Goal: Task Accomplishment & Management: Use online tool/utility

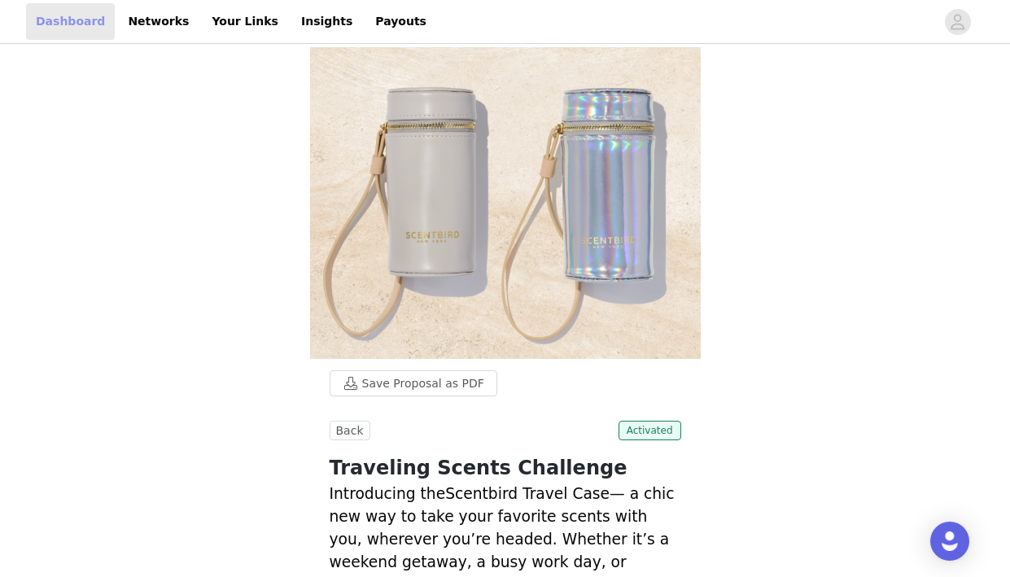
click at [59, 27] on link "Dashboard" at bounding box center [70, 21] width 89 height 37
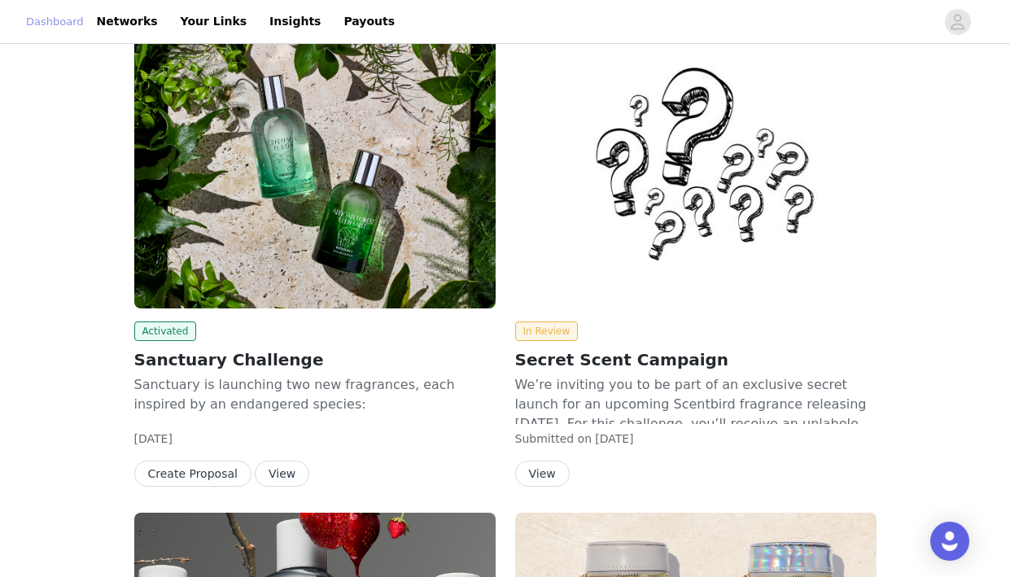
scroll to position [230, 0]
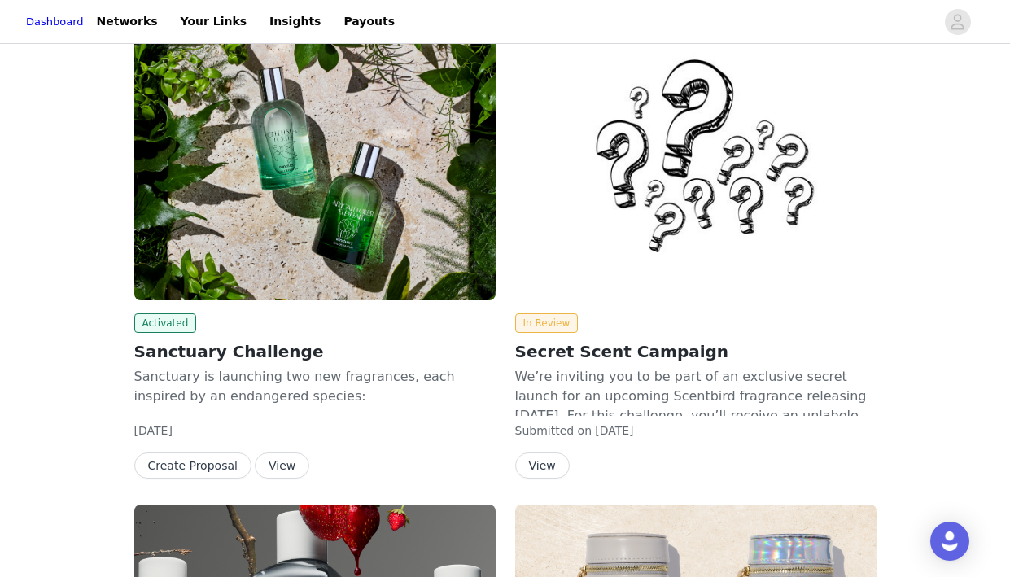
click at [279, 469] on button "View" at bounding box center [282, 466] width 55 height 26
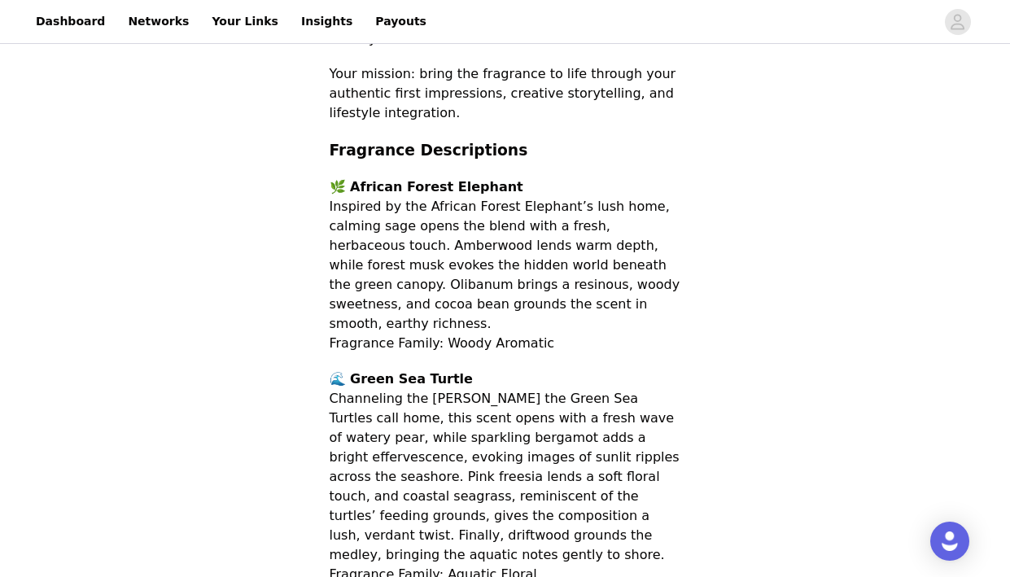
scroll to position [757, 0]
drag, startPoint x: 377, startPoint y: 244, endPoint x: 469, endPoint y: 243, distance: 92.0
click at [469, 243] on span "Inspired by the African Forest Elephant’s lush home, calming sage opens the ble…" at bounding box center [505, 264] width 351 height 133
drag, startPoint x: 329, startPoint y: 288, endPoint x: 447, endPoint y: 281, distance: 118.3
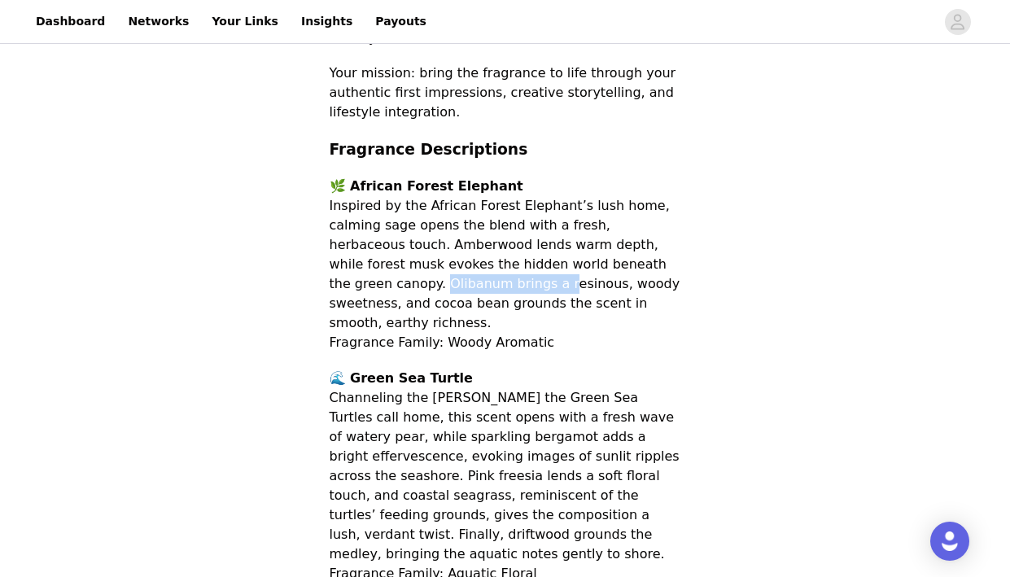
click at [447, 281] on span "Inspired by the African Forest Elephant’s lush home, calming sage opens the ble…" at bounding box center [505, 264] width 351 height 133
drag, startPoint x: 440, startPoint y: 283, endPoint x: 589, endPoint y: 291, distance: 149.2
click at [589, 291] on p "🌿 African Forest Elephant Inspired by the African Forest Elephant’s lush home, …" at bounding box center [506, 265] width 352 height 176
click at [555, 312] on p "🌿 African Forest Elephant Inspired by the African Forest Elephant’s lush home, …" at bounding box center [506, 265] width 352 height 176
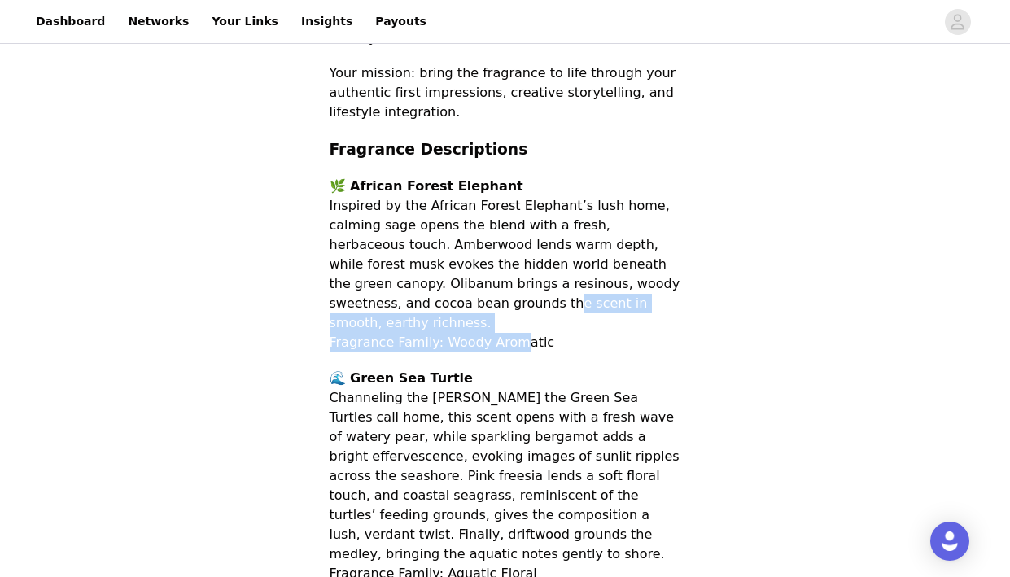
drag, startPoint x: 427, startPoint y: 310, endPoint x: 516, endPoint y: 321, distance: 89.4
click at [516, 321] on p "🌿 African Forest Elephant Inspired by the African Forest Elephant’s lush home, …" at bounding box center [506, 265] width 352 height 176
click at [516, 335] on span "Fragrance Family: Woody Aromatic" at bounding box center [443, 342] width 226 height 15
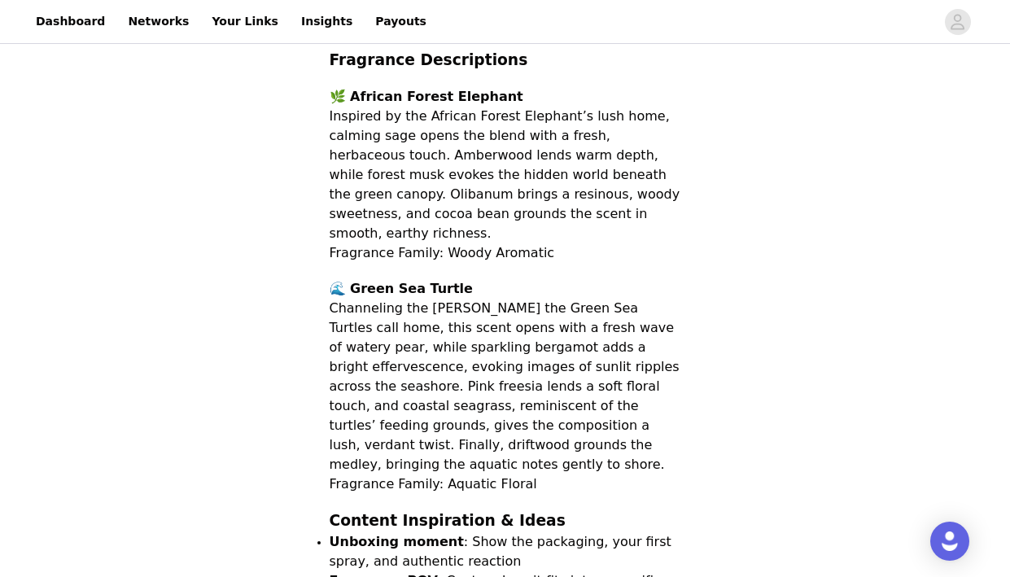
scroll to position [855, 0]
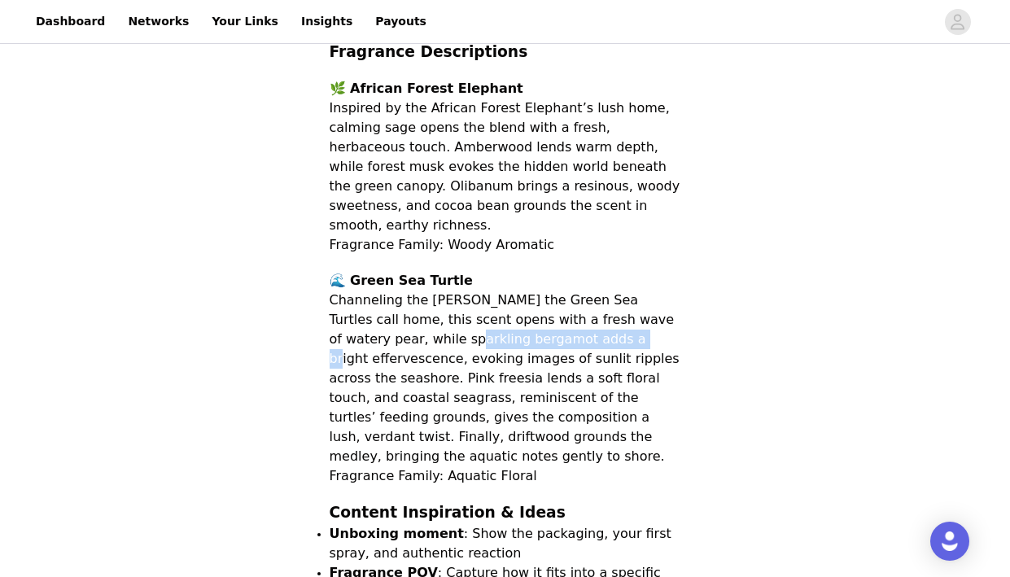
drag, startPoint x: 394, startPoint y: 319, endPoint x: 531, endPoint y: 320, distance: 136.8
click at [531, 320] on span "Channeling the [PERSON_NAME] the Green Sea Turtles call home, this scent opens …" at bounding box center [505, 378] width 350 height 172
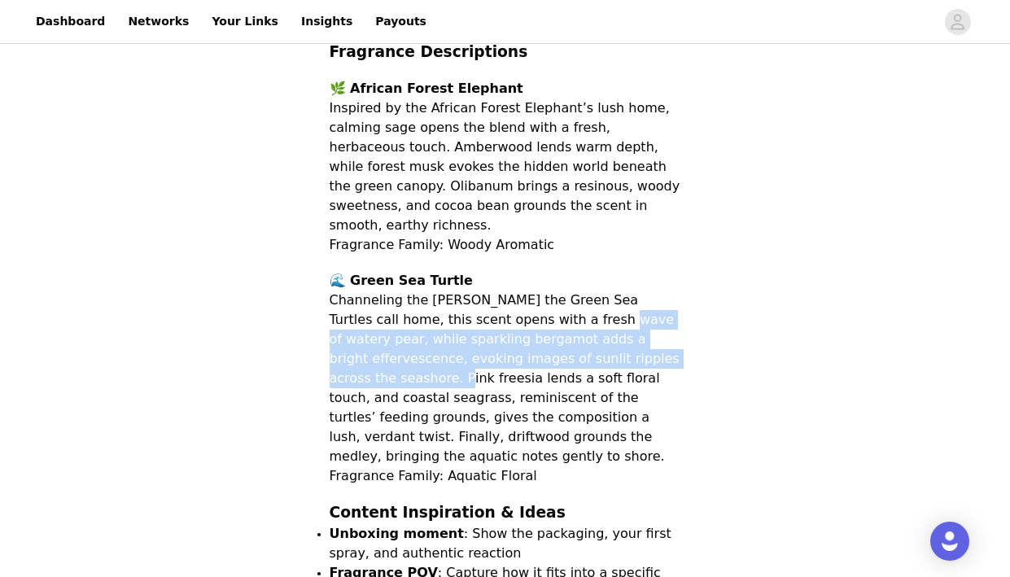
drag, startPoint x: 540, startPoint y: 300, endPoint x: 644, endPoint y: 335, distance: 109.9
click at [644, 335] on span "Channeling the [PERSON_NAME] the Green Sea Turtles call home, this scent opens …" at bounding box center [505, 378] width 350 height 172
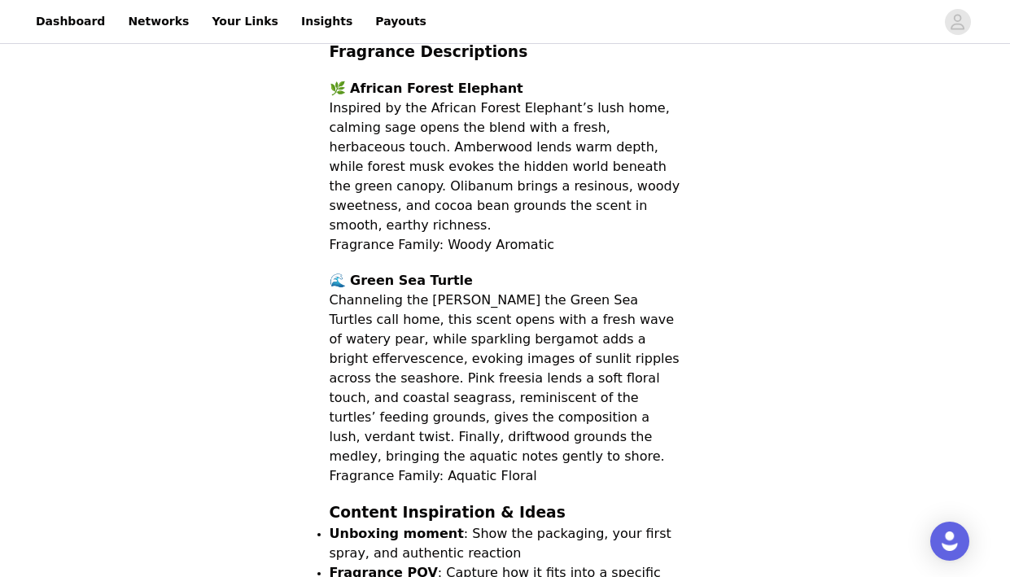
click at [501, 292] on span "Channeling the [PERSON_NAME] the Green Sea Turtles call home, this scent opens …" at bounding box center [505, 378] width 350 height 172
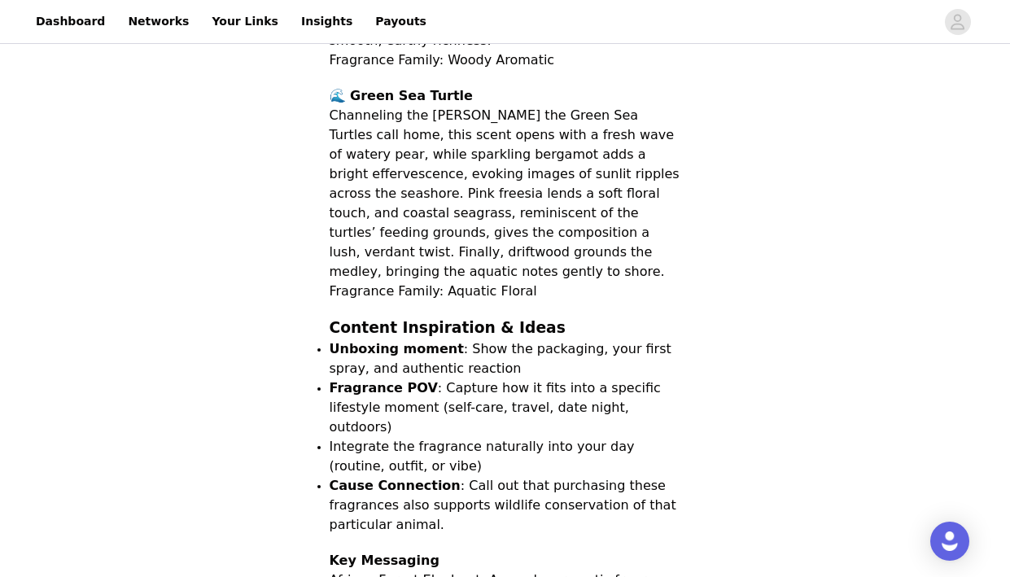
scroll to position [498, 0]
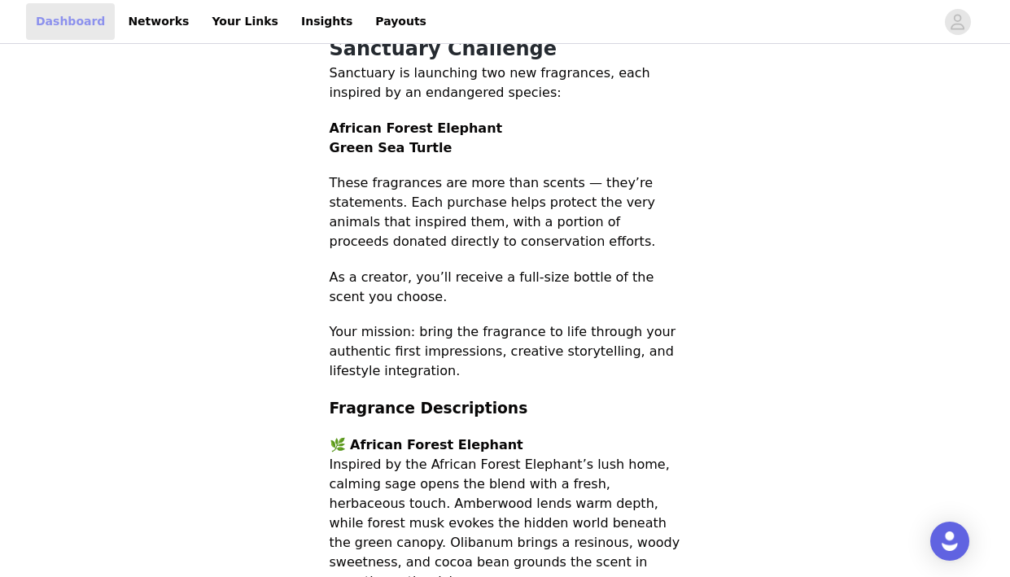
click at [85, 27] on link "Dashboard" at bounding box center [70, 21] width 89 height 37
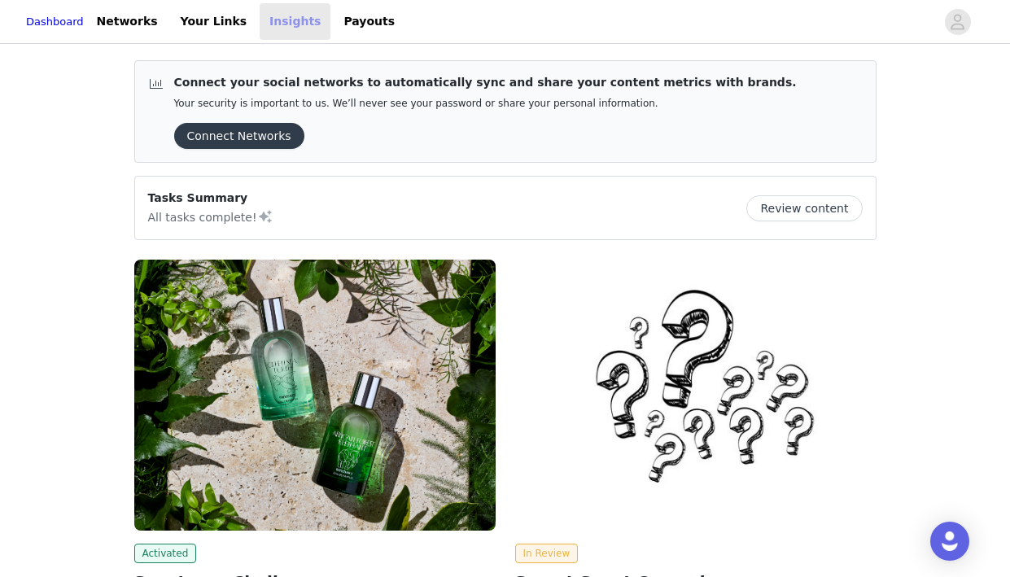
click at [286, 11] on link "Insights" at bounding box center [295, 21] width 71 height 37
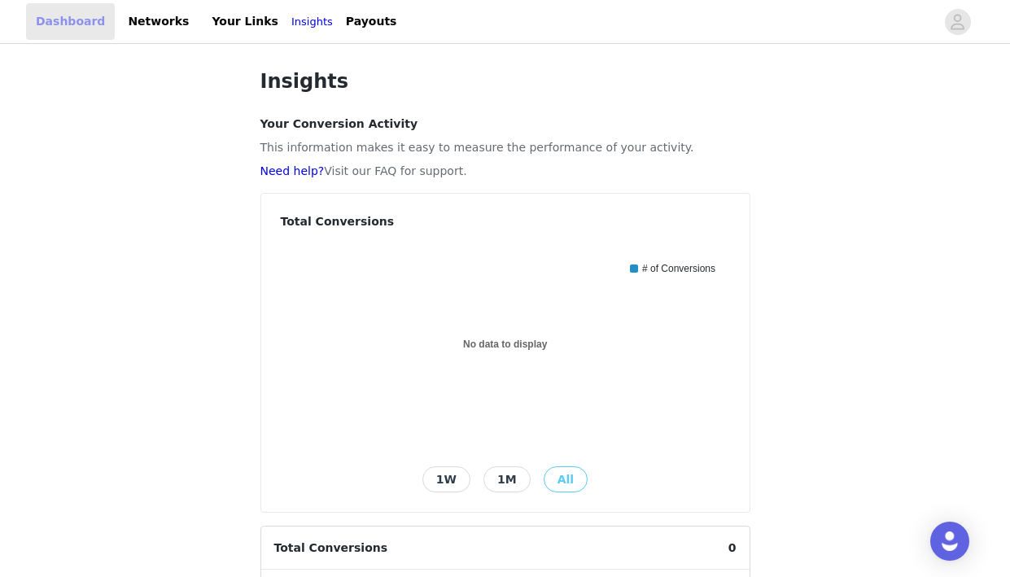
click at [81, 26] on link "Dashboard" at bounding box center [70, 21] width 89 height 37
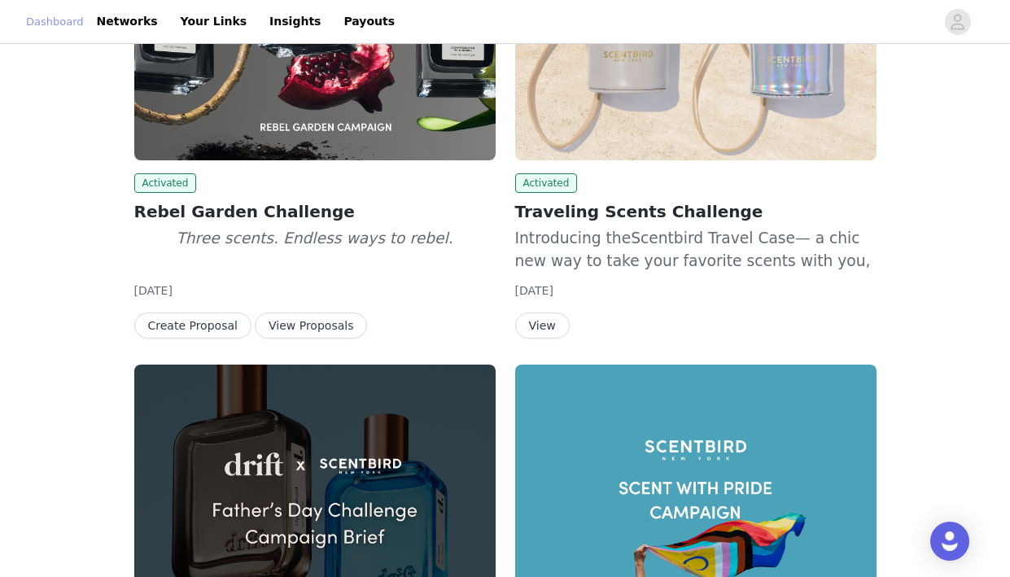
scroll to position [847, 0]
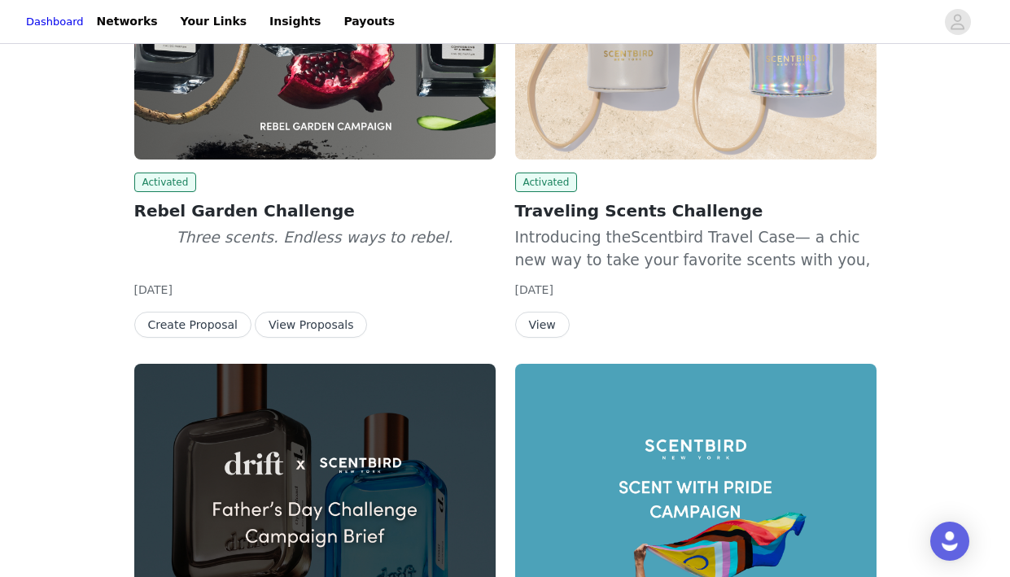
click at [545, 317] on button "View" at bounding box center [542, 325] width 55 height 26
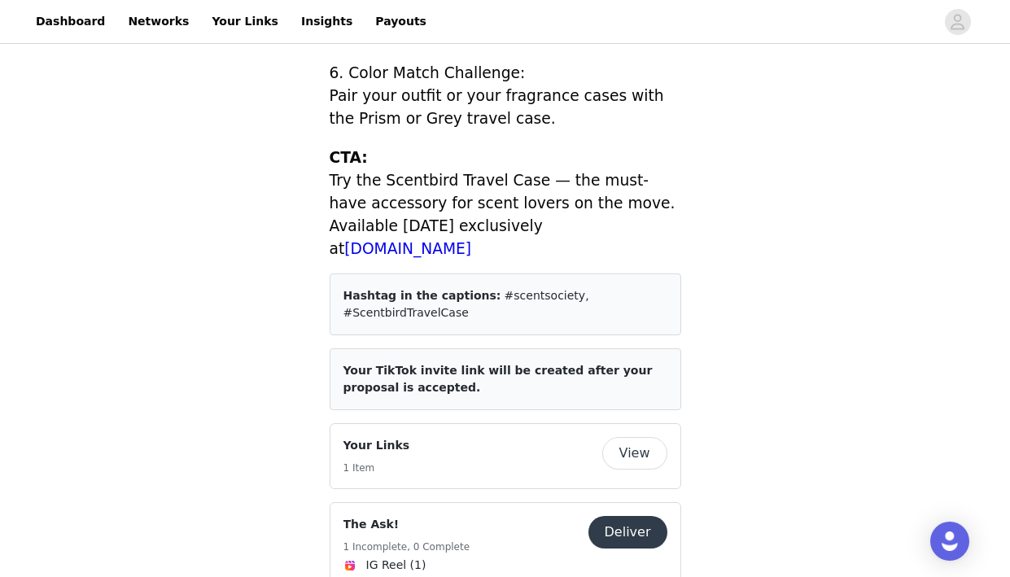
scroll to position [1894, 0]
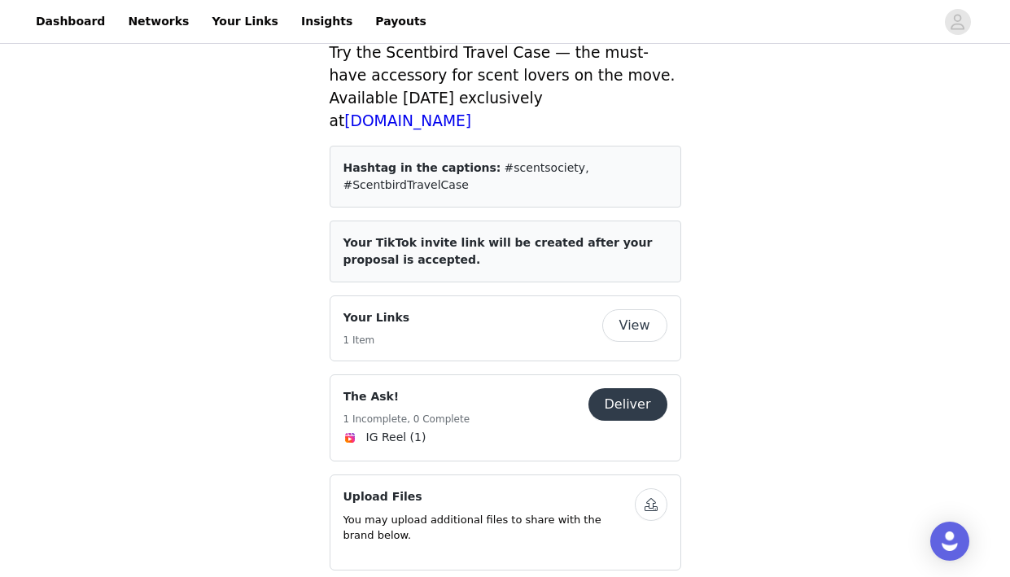
click at [638, 388] on button "Deliver" at bounding box center [628, 404] width 79 height 33
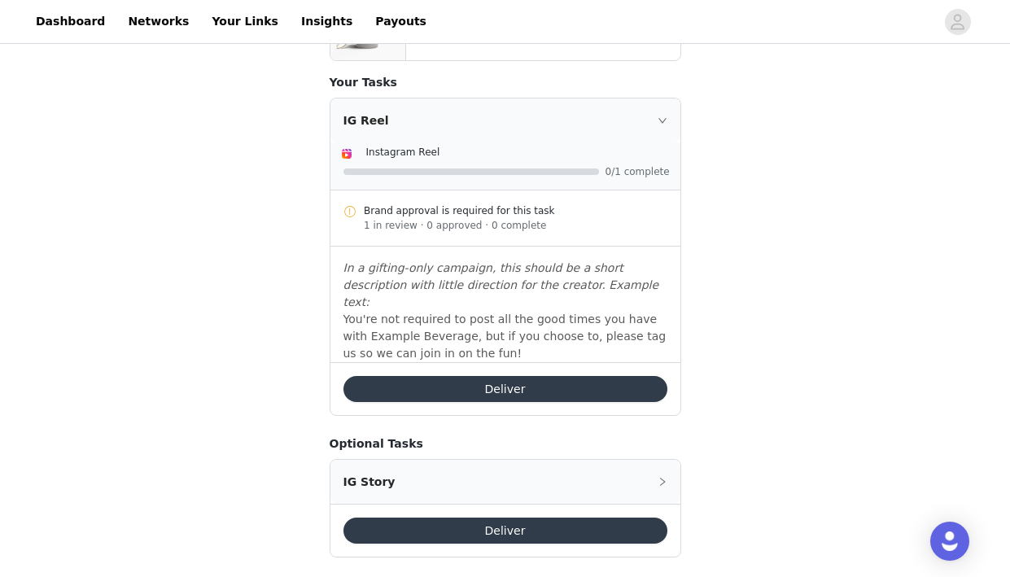
scroll to position [871, 0]
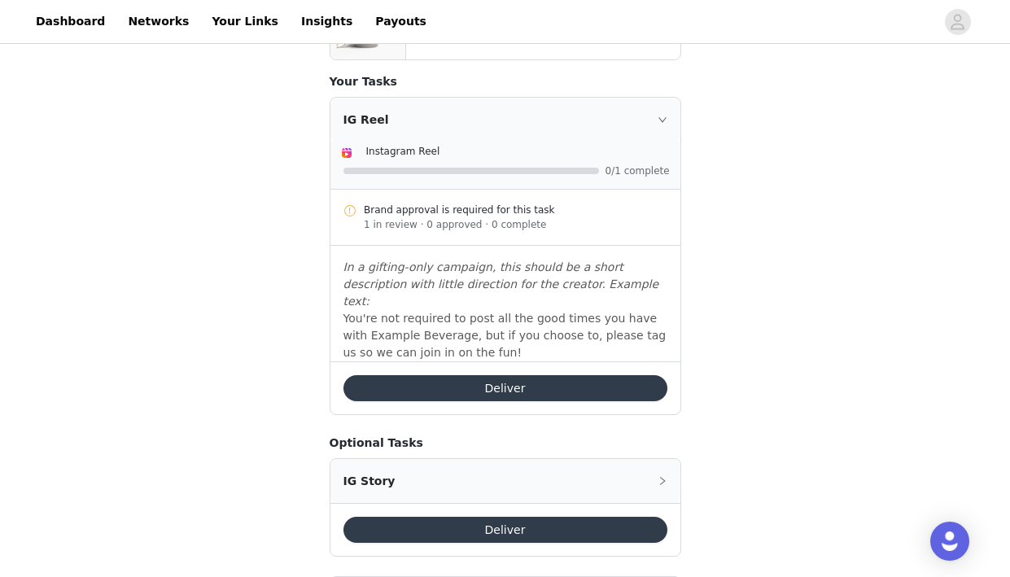
click at [589, 375] on button "Deliver" at bounding box center [506, 388] width 324 height 26
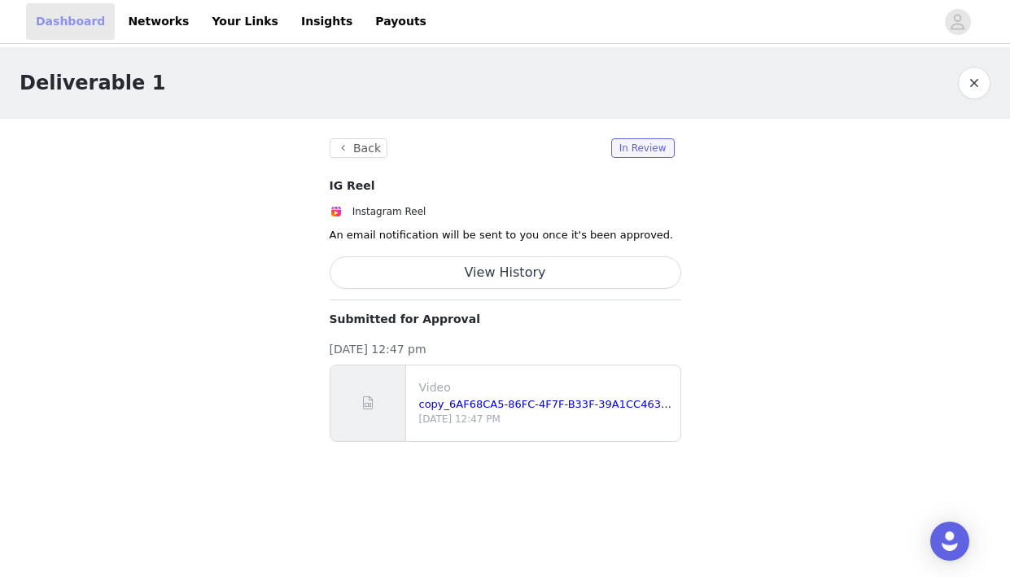
click at [82, 24] on link "Dashboard" at bounding box center [70, 21] width 89 height 37
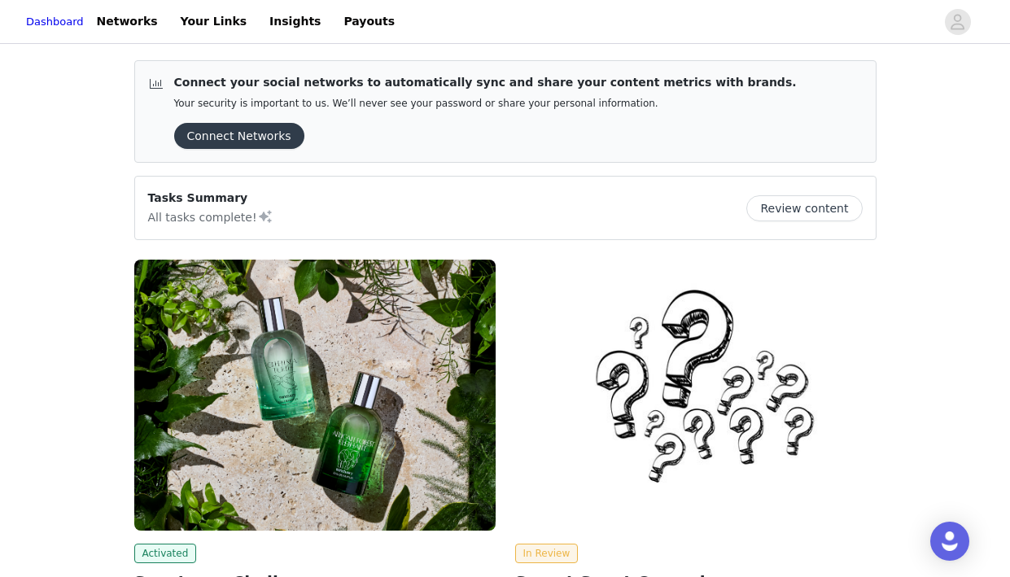
click at [279, 128] on button "Connect Networks" at bounding box center [239, 136] width 130 height 26
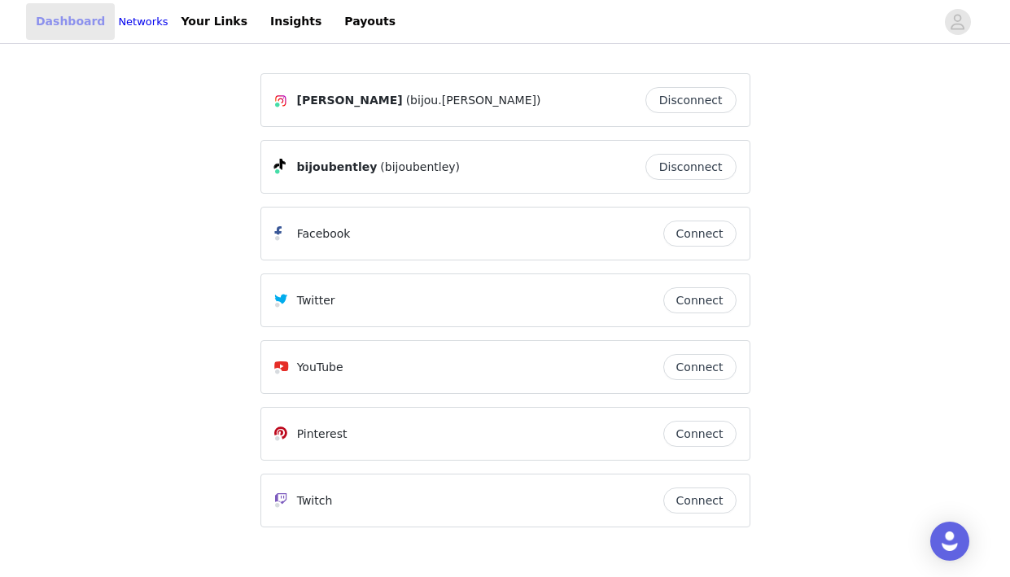
click at [81, 13] on link "Dashboard" at bounding box center [70, 21] width 89 height 37
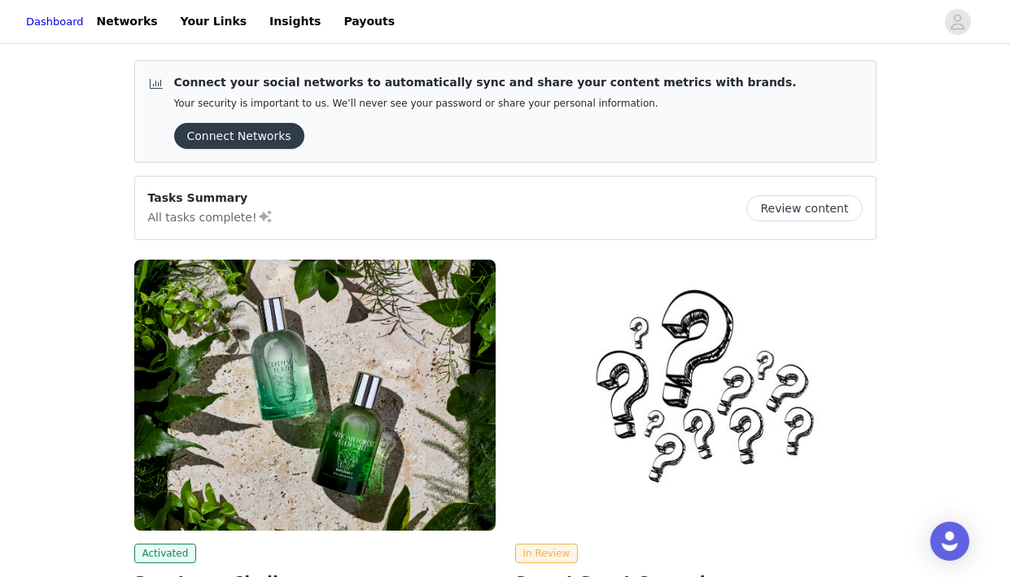
click at [846, 202] on button "Review content" at bounding box center [805, 208] width 116 height 26
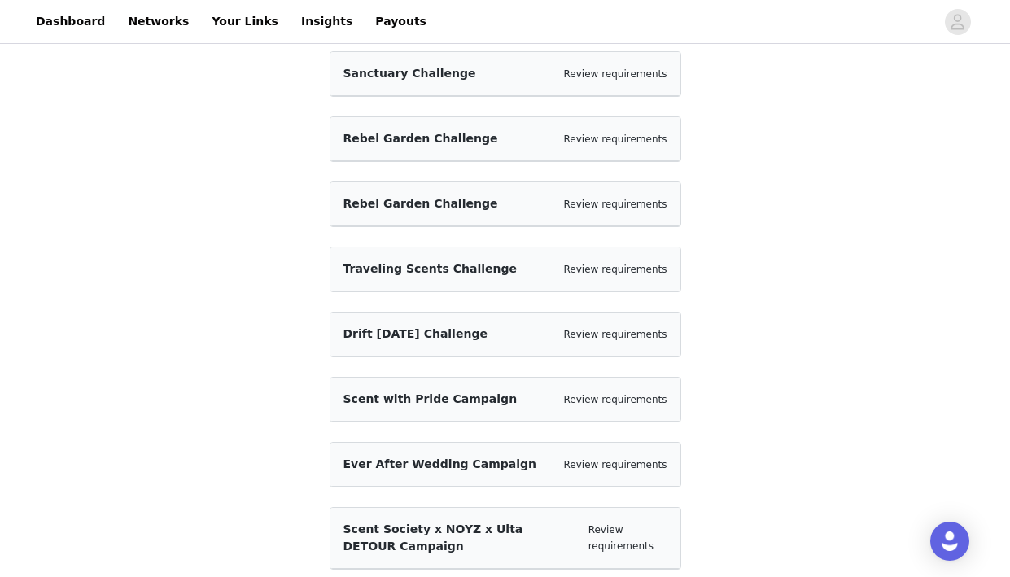
scroll to position [139, 0]
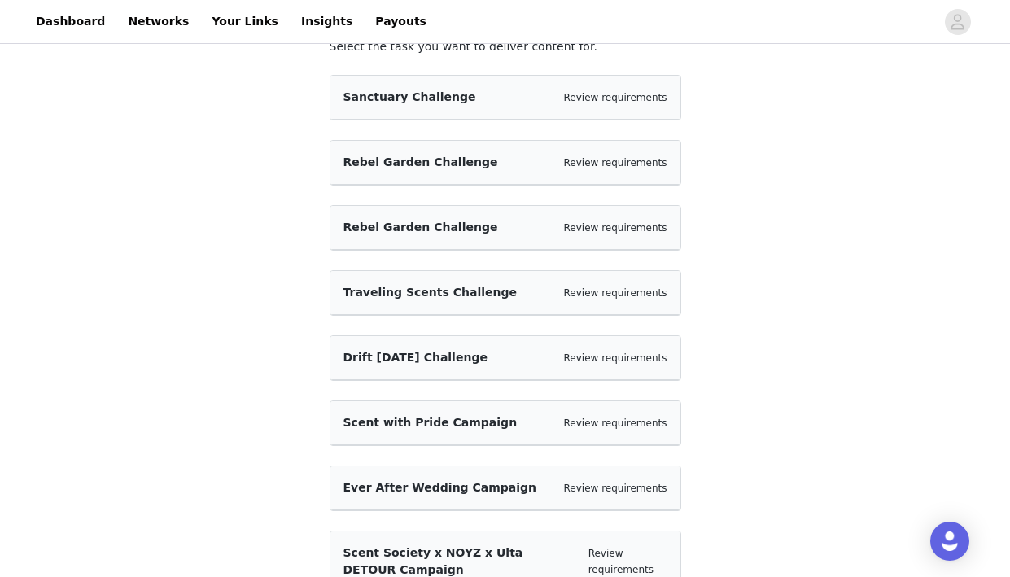
click at [554, 292] on div "Traveling Scents Challenge Review requirements" at bounding box center [506, 292] width 324 height 17
click at [599, 226] on link "Review requirements" at bounding box center [615, 227] width 103 height 11
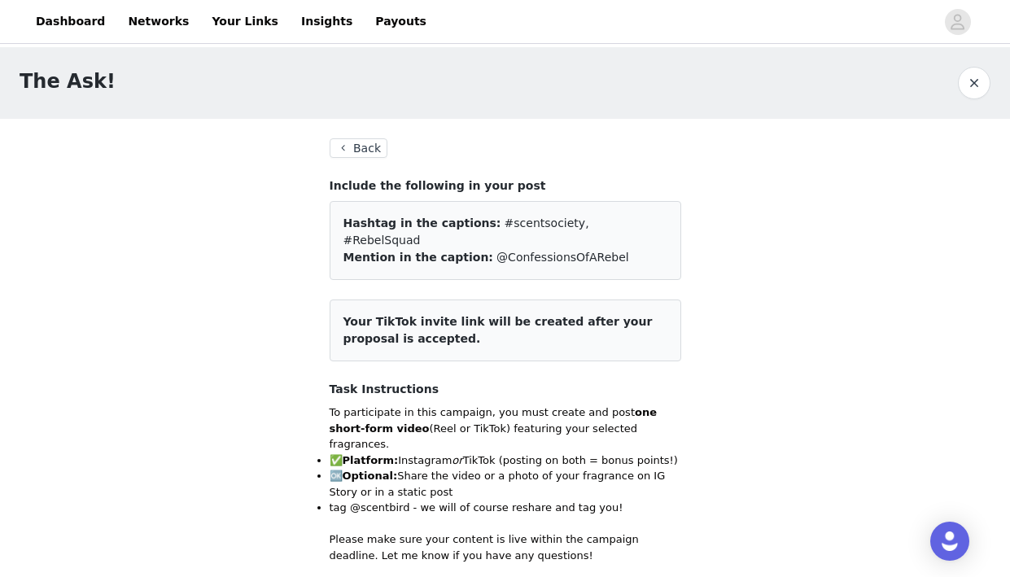
click at [353, 151] on button "Back" at bounding box center [359, 148] width 59 height 20
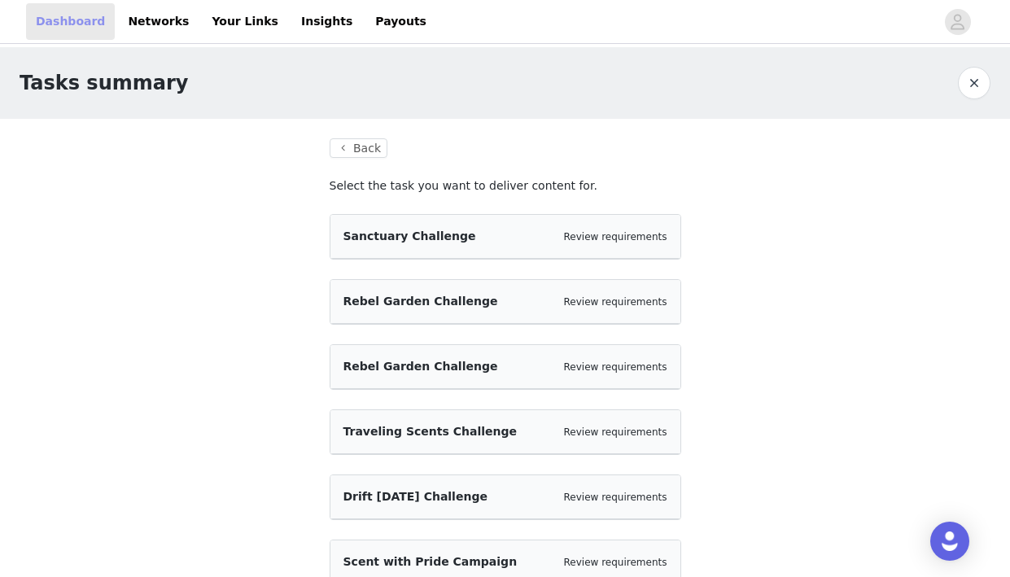
click at [89, 24] on link "Dashboard" at bounding box center [70, 21] width 89 height 37
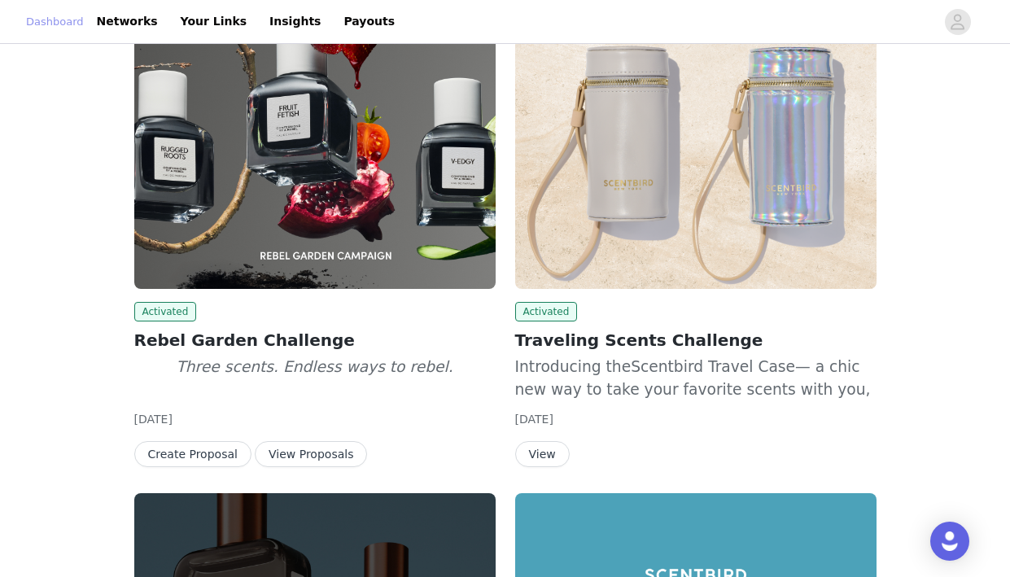
scroll to position [722, 0]
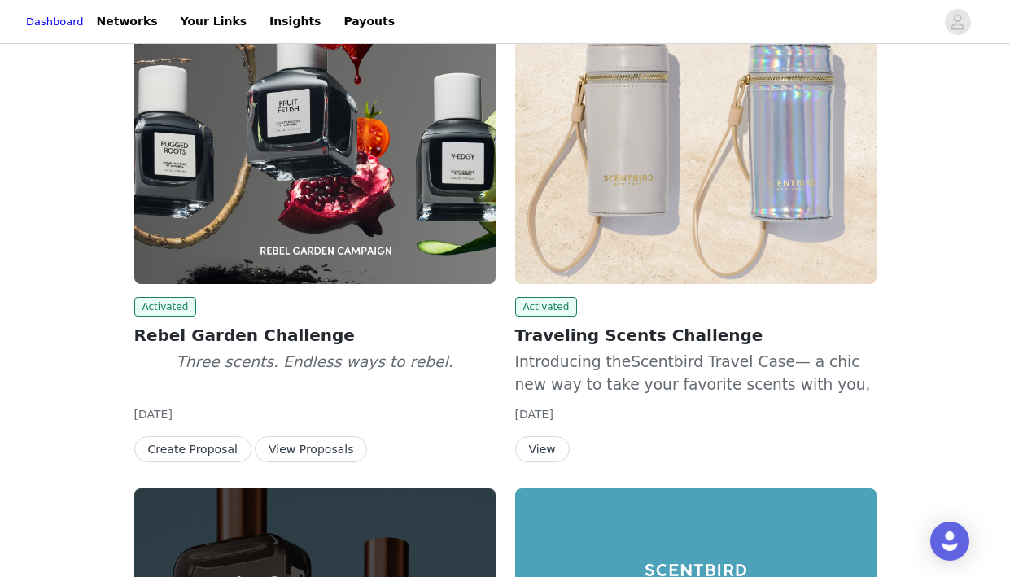
click at [286, 449] on button "View Proposals" at bounding box center [311, 449] width 112 height 26
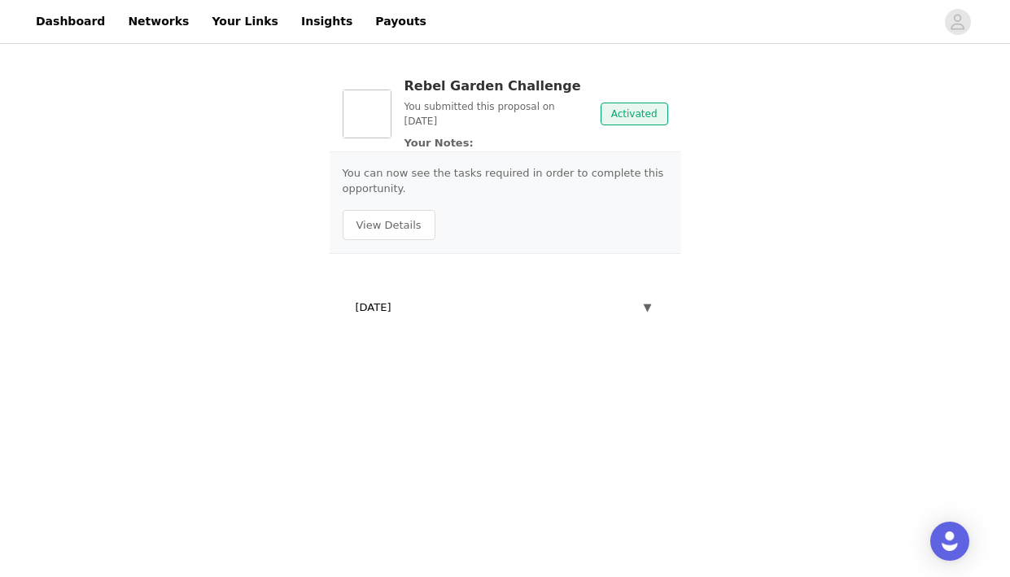
click at [451, 134] on div "Rebel Garden Challenge You submitted this proposal on [DATE] Your Notes:" at bounding box center [496, 114] width 183 height 75
click at [436, 166] on p "You can now see the tasks required in order to complete this opportunity." at bounding box center [506, 181] width 326 height 32
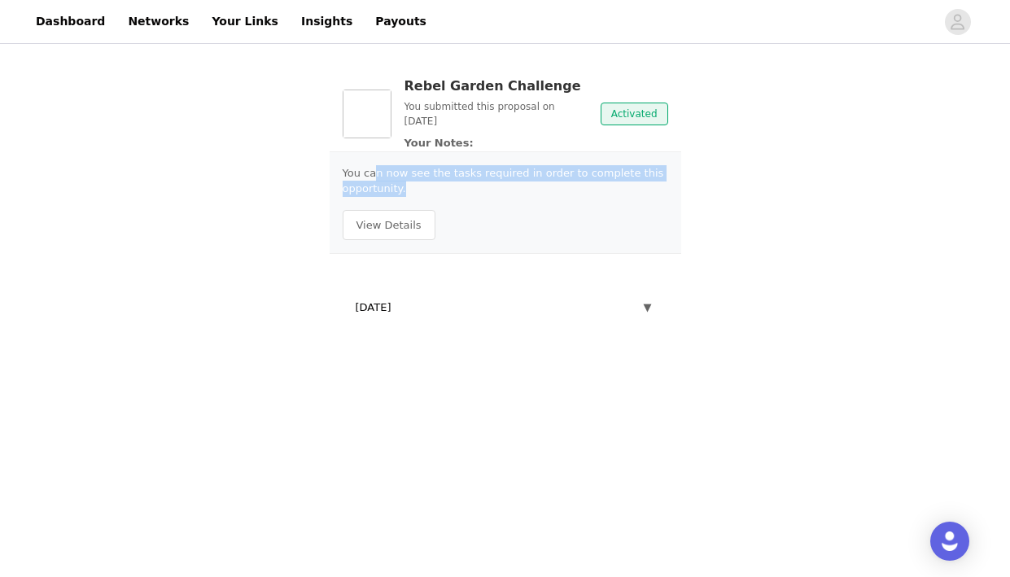
drag, startPoint x: 433, startPoint y: 190, endPoint x: 378, endPoint y: 173, distance: 57.9
click at [378, 173] on p "You can now see the tasks required in order to complete this opportunity." at bounding box center [506, 181] width 326 height 32
click at [393, 177] on p "You can now see the tasks required in order to complete this opportunity." at bounding box center [506, 181] width 326 height 32
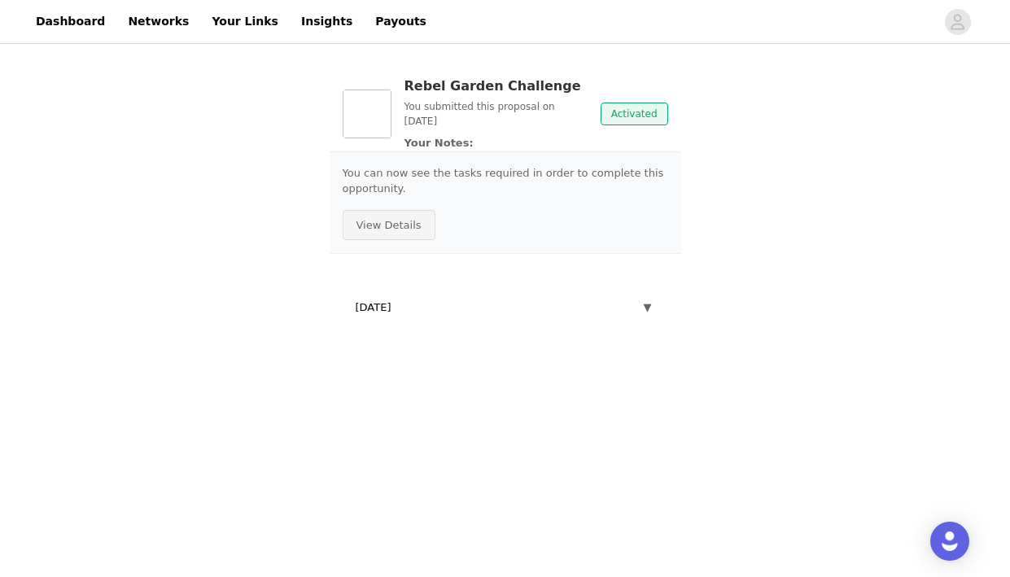
click at [398, 231] on button "View Details" at bounding box center [389, 225] width 93 height 31
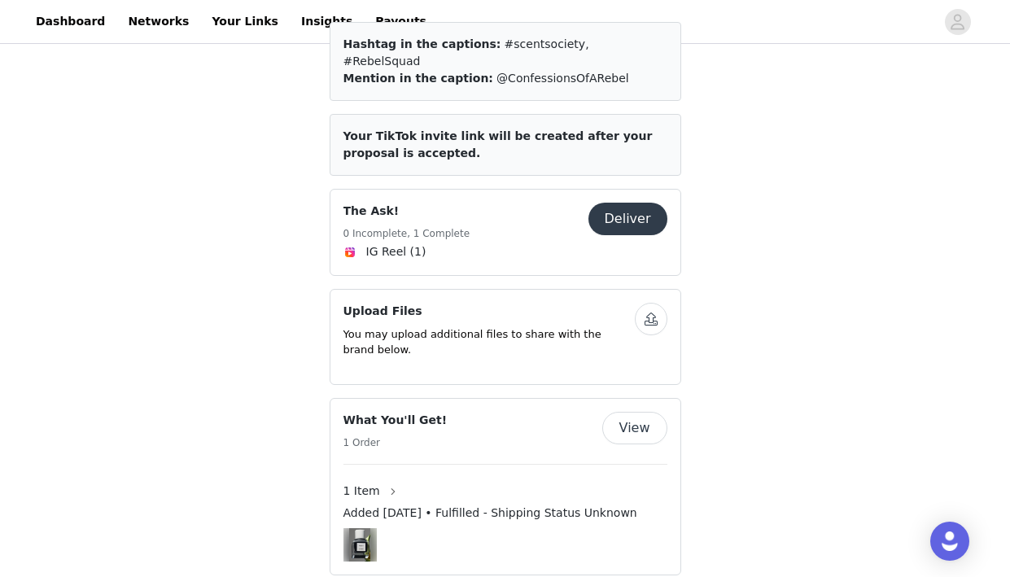
scroll to position [2962, 0]
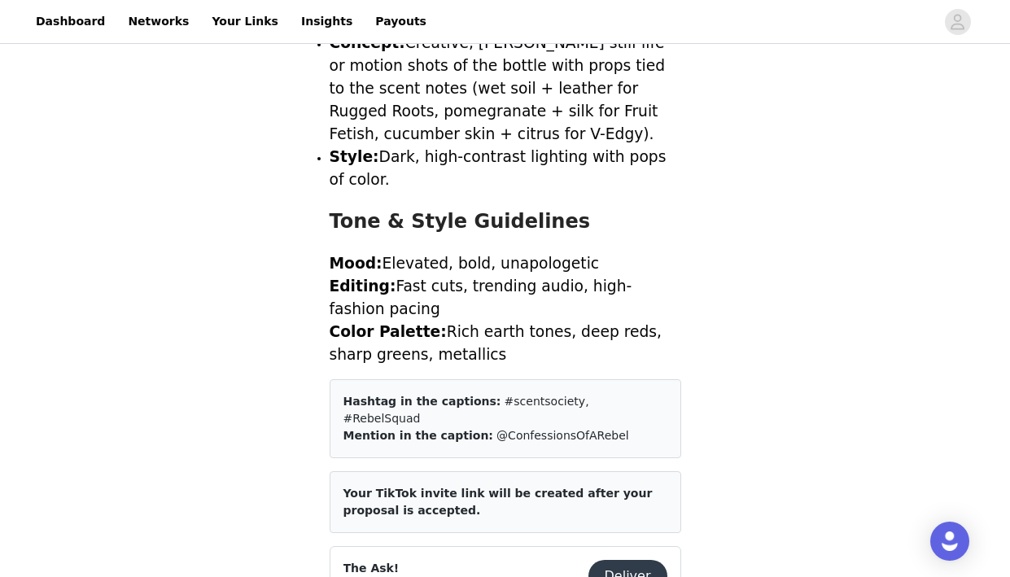
click at [649, 560] on button "Deliver" at bounding box center [628, 576] width 79 height 33
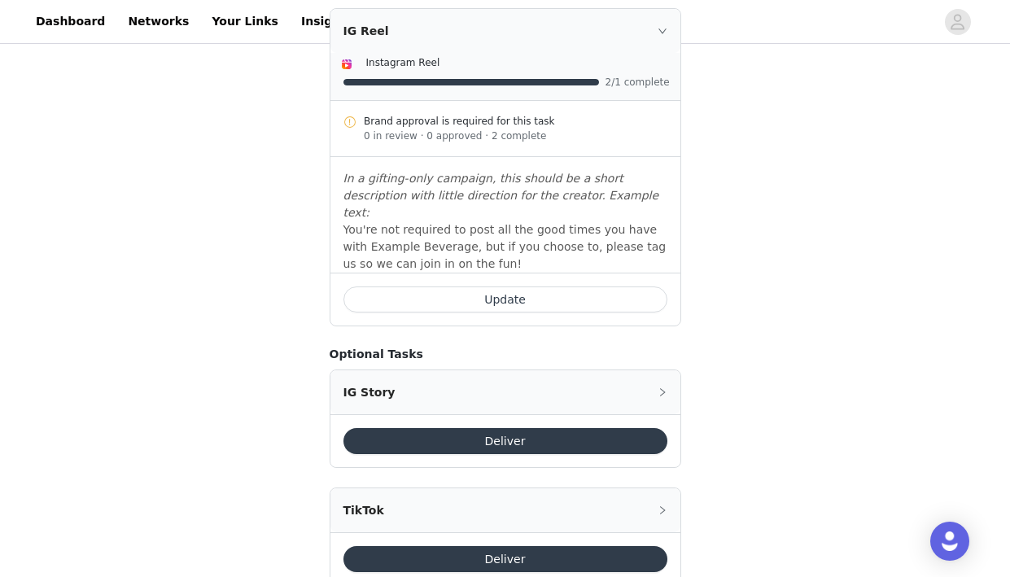
scroll to position [520, 0]
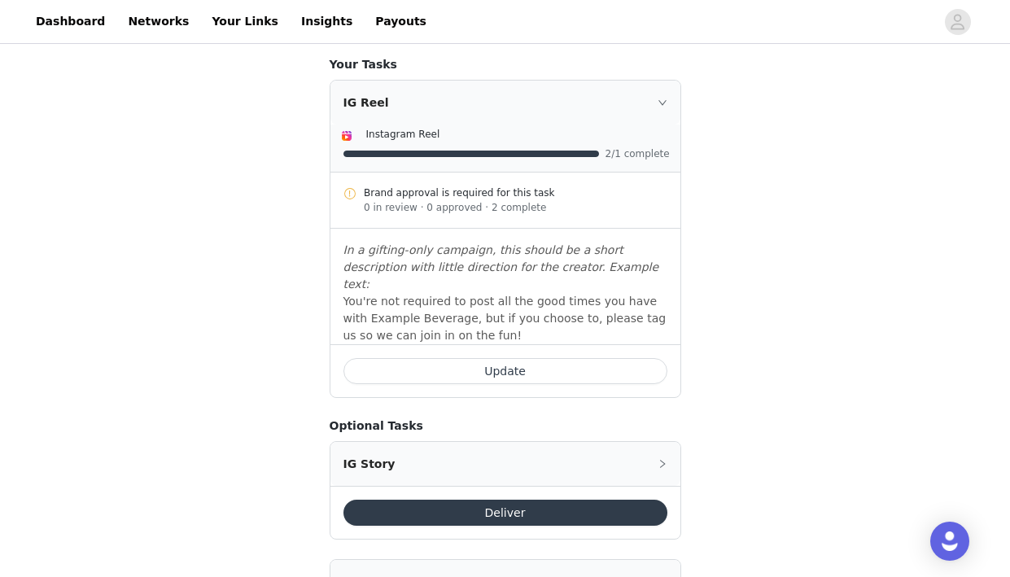
click at [576, 358] on button "Update" at bounding box center [506, 371] width 324 height 26
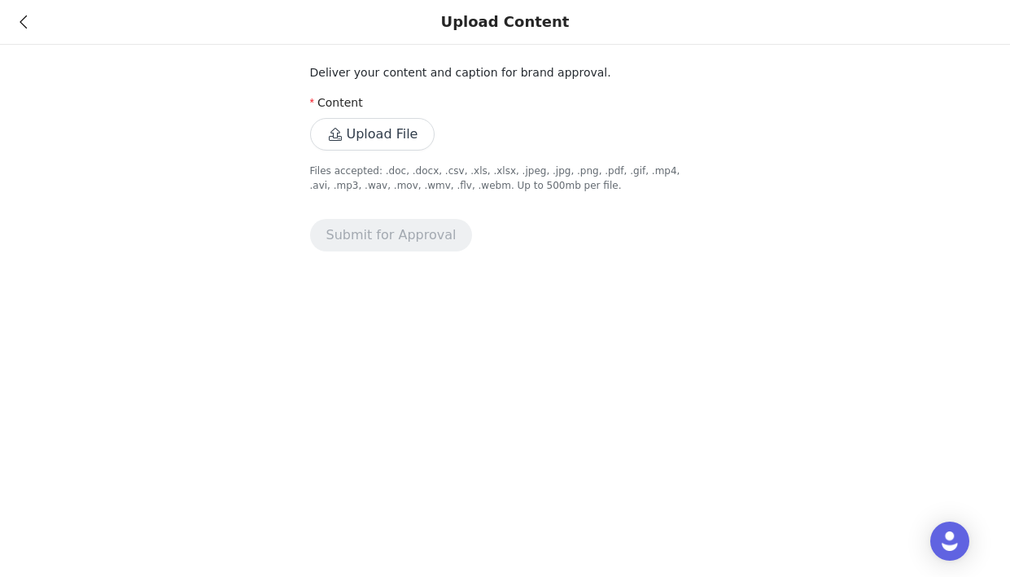
click at [8, 17] on div "Upload Content" at bounding box center [505, 22] width 1010 height 45
click at [17, 24] on div "Upload Content" at bounding box center [505, 22] width 1010 height 45
